Goal: Task Accomplishment & Management: Manage account settings

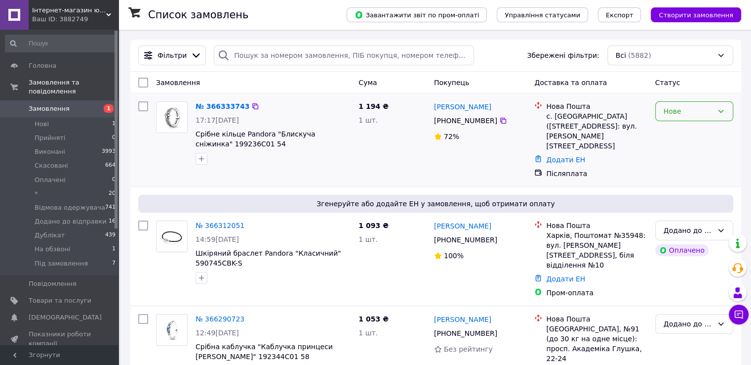
click at [687, 109] on div "Нове" at bounding box center [688, 111] width 49 height 11
click at [676, 182] on li "На обзвоні" at bounding box center [693, 182] width 77 height 18
click at [229, 107] on link "№ 366333743" at bounding box center [223, 106] width 54 height 8
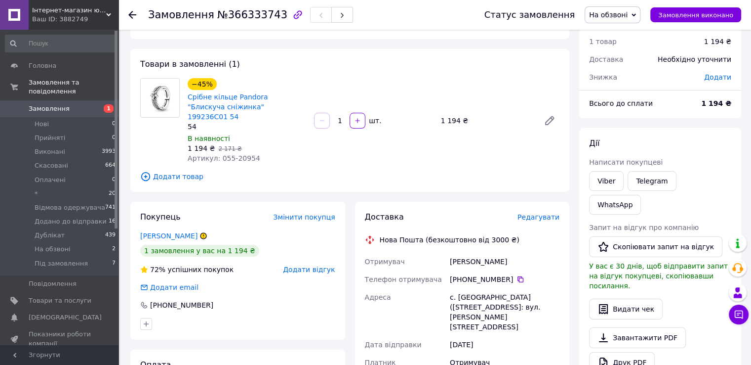
scroll to position [49, 0]
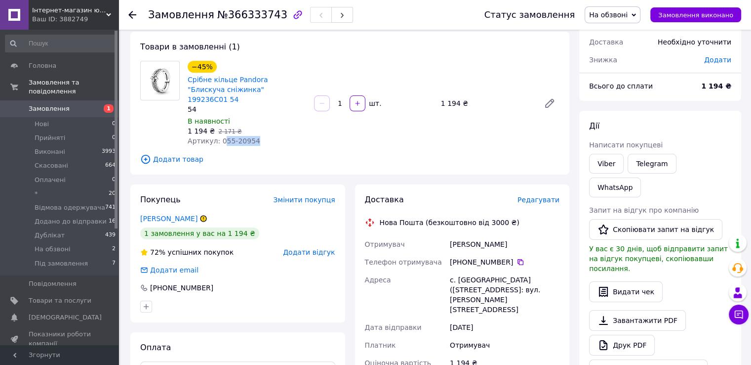
drag, startPoint x: 219, startPoint y: 131, endPoint x: 277, endPoint y: 132, distance: 58.3
click at [277, 136] on div "Артикул: 055-20954" at bounding box center [247, 141] width 119 height 10
click at [219, 128] on span "2 171 ₴" at bounding box center [229, 131] width 23 height 7
drag, startPoint x: 216, startPoint y: 127, endPoint x: 255, endPoint y: 130, distance: 38.7
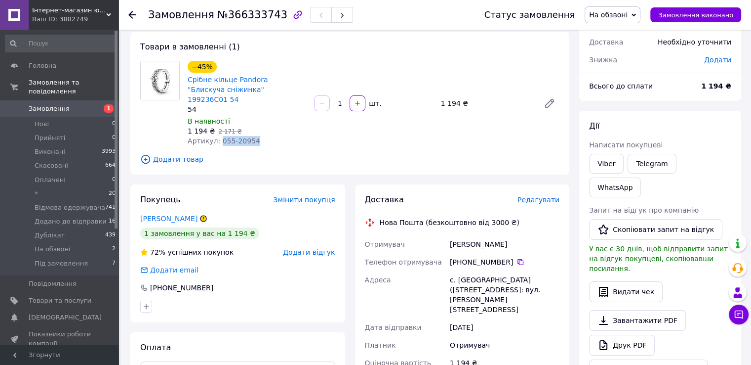
click at [255, 136] on div "Артикул: 055-20954" at bounding box center [247, 141] width 119 height 10
copy span "055-20954"
drag, startPoint x: 444, startPoint y: 234, endPoint x: 516, endPoint y: 234, distance: 72.1
click at [516, 235] on div "Отримувач Хоменко Виталий Телефон отримувача +380 98 906 14 07   Адреса с. Више…" at bounding box center [462, 335] width 199 height 200
copy div "Отримувач Хоменко Виталий"
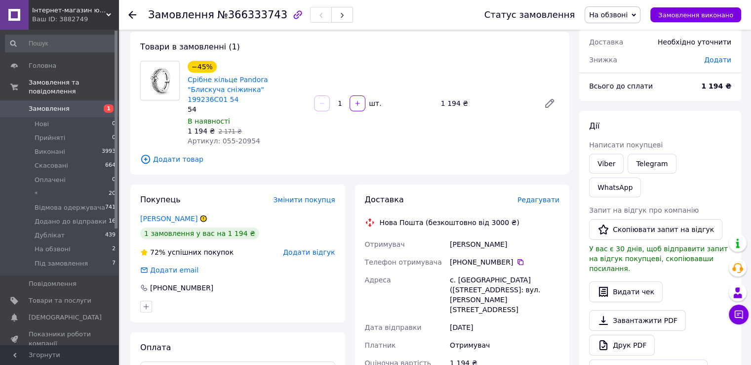
drag, startPoint x: 517, startPoint y: 253, endPoint x: 506, endPoint y: 259, distance: 11.7
click at [518, 259] on icon at bounding box center [521, 262] width 6 height 6
drag, startPoint x: 445, startPoint y: 271, endPoint x: 519, endPoint y: 280, distance: 74.6
click at [519, 280] on div "Отримувач Хоменко Виталий Телефон отримувача +380 98 906 14 07   Адреса с. Више…" at bounding box center [462, 335] width 199 height 200
copy div "Адреса с. Вишеньки (Київська обл.), №1: вул. Лесі Українки, 51"
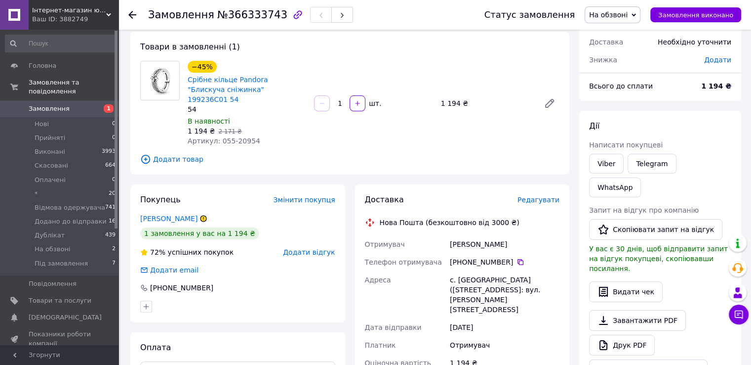
click at [245, 14] on span "№366333743" at bounding box center [252, 15] width 70 height 12
copy span "366333743"
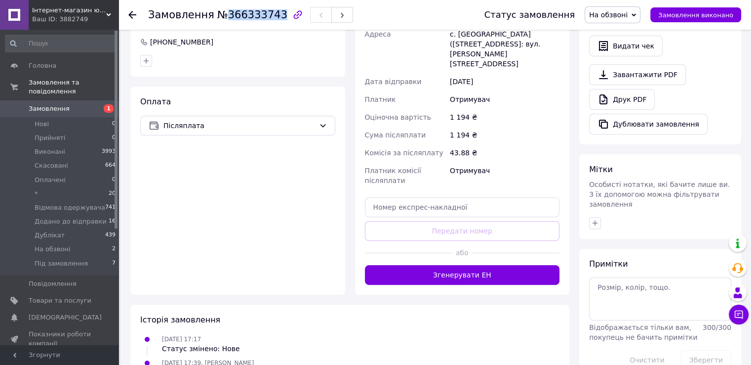
scroll to position [296, 0]
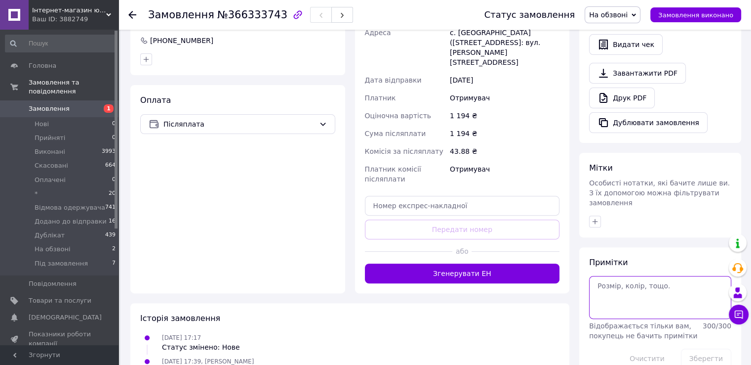
click at [610, 276] on textarea at bounding box center [660, 297] width 142 height 42
type textarea "не відповідає, вайбер"
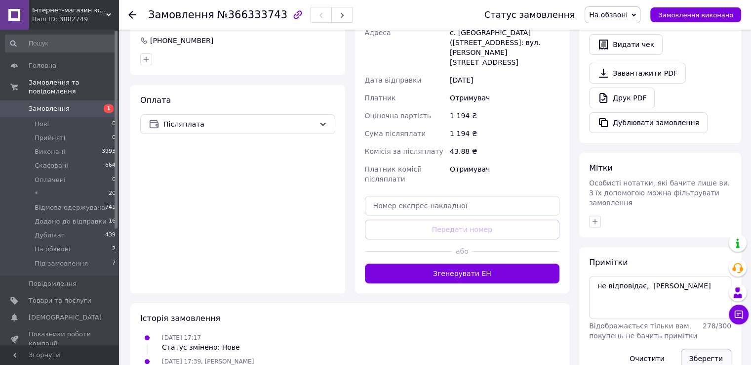
click at [697, 348] on button "Зберегти" at bounding box center [706, 358] width 50 height 20
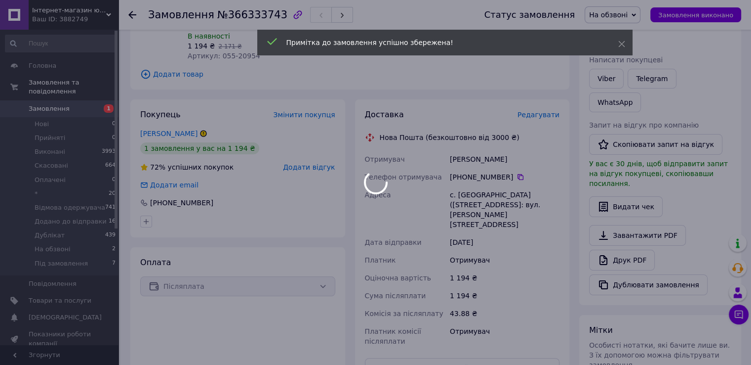
scroll to position [0, 0]
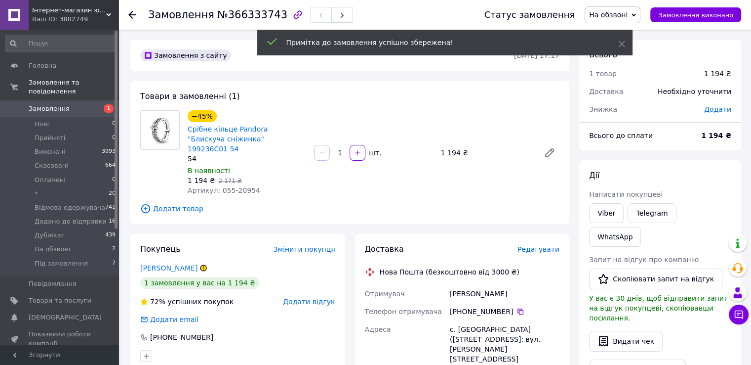
click at [133, 17] on icon at bounding box center [132, 15] width 8 height 8
